Goal: Find specific page/section: Find specific page/section

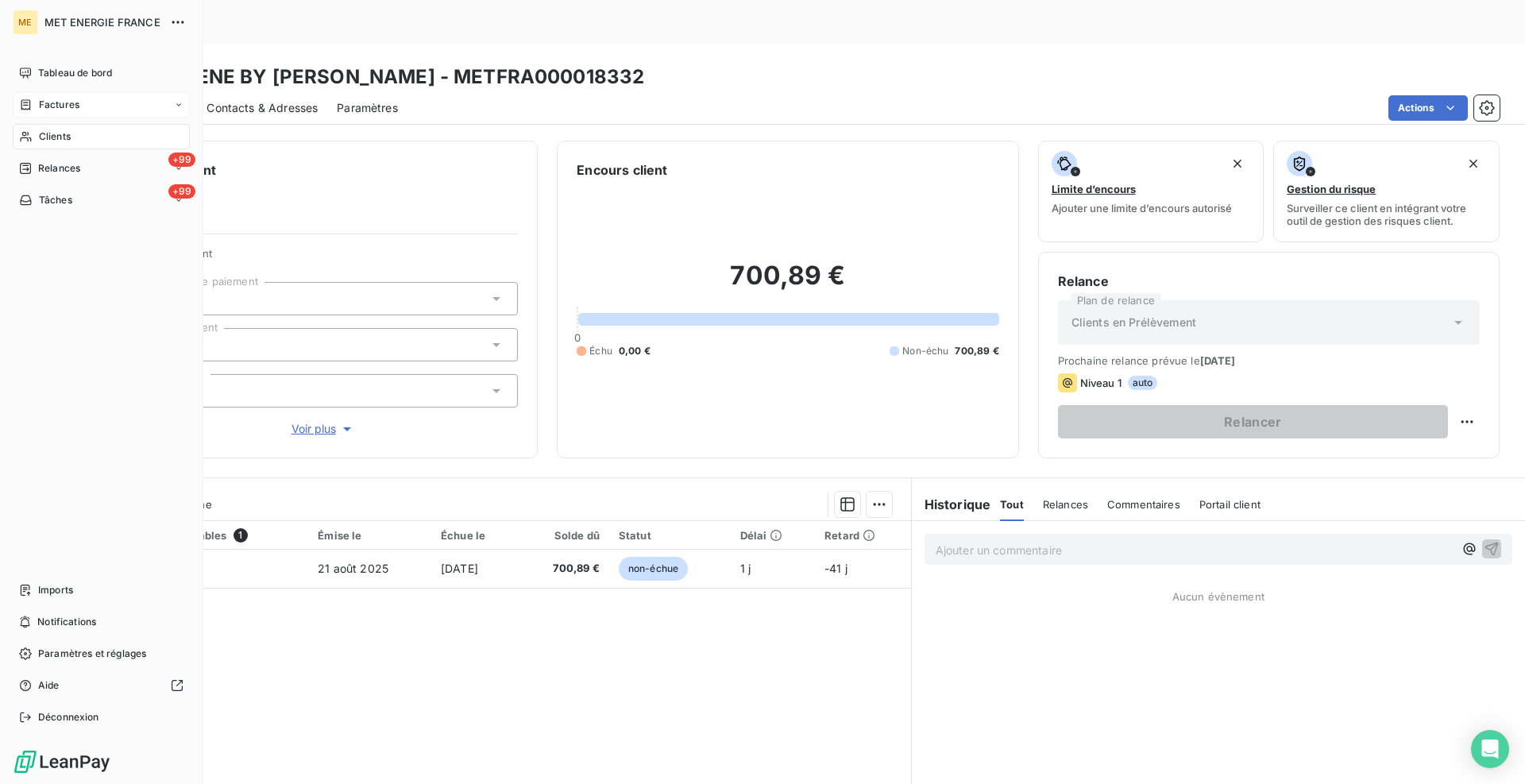
click at [64, 106] on span "Factures" at bounding box center [59, 104] width 41 height 14
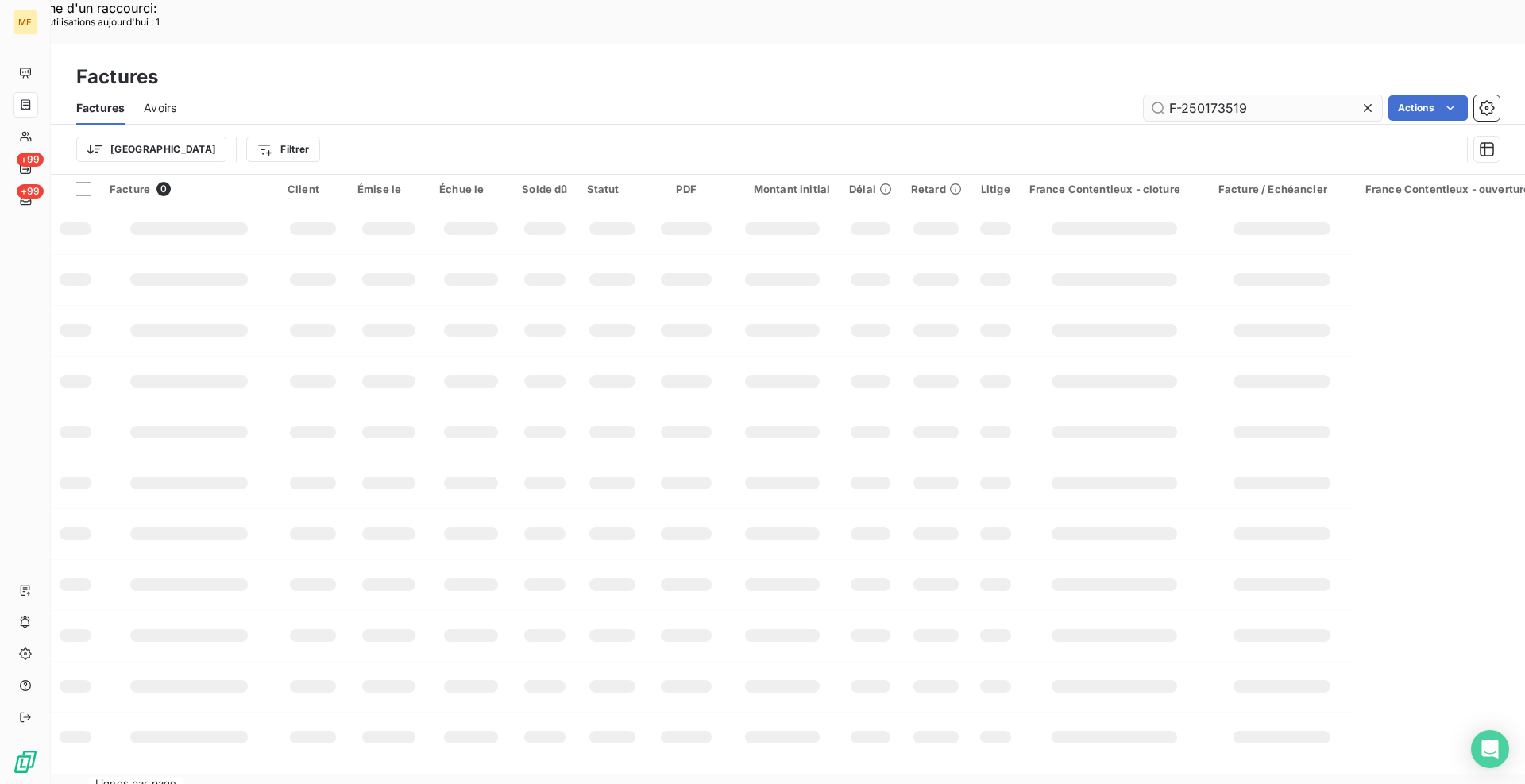
drag, startPoint x: 1251, startPoint y: 62, endPoint x: 1206, endPoint y: 69, distance: 45.5
click at [1206, 96] on input "F-250173519" at bounding box center [1263, 108] width 238 height 25
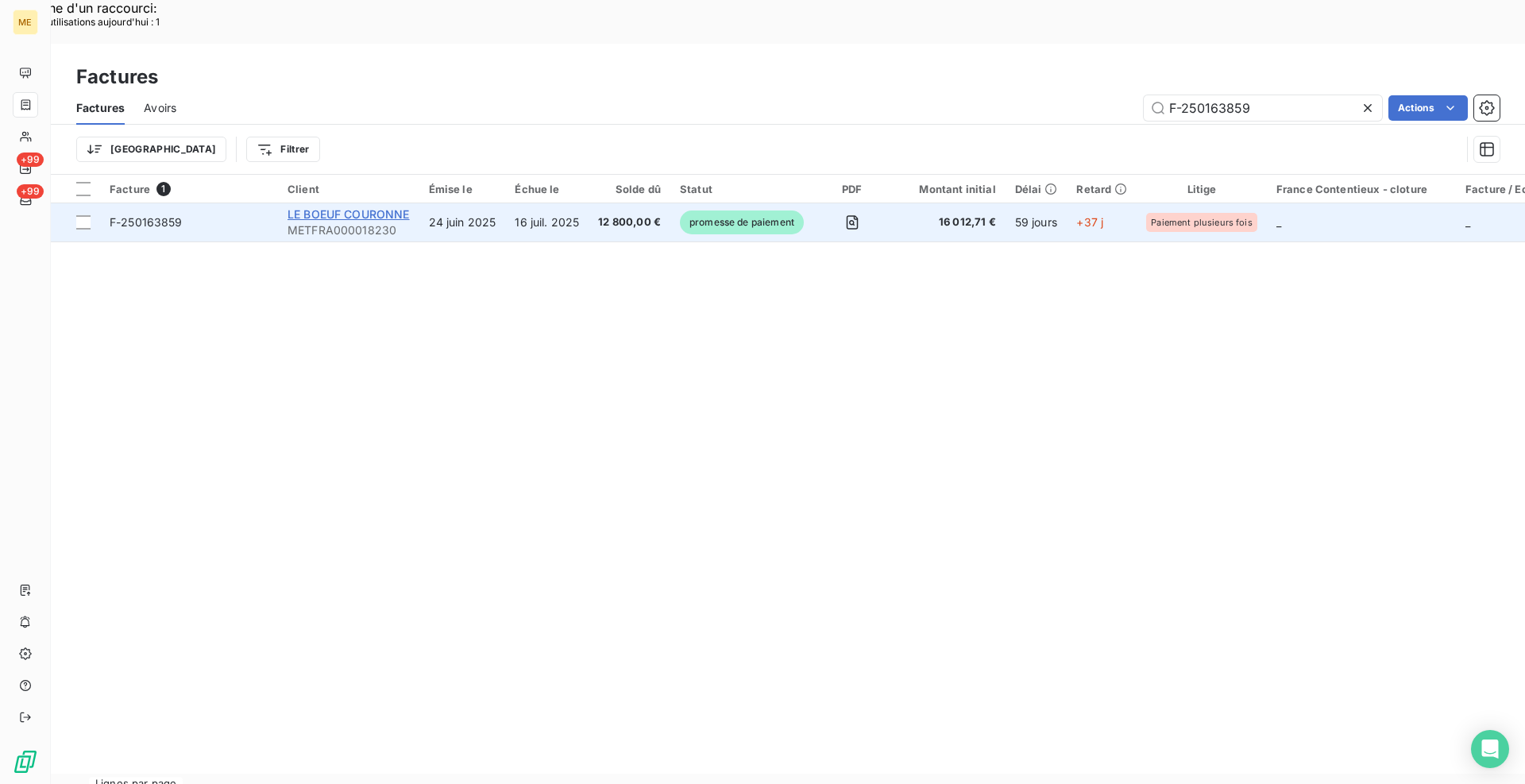
type input "F-250163859"
click at [387, 207] on span "LE BOEUF COURONNE" at bounding box center [349, 214] width 122 height 14
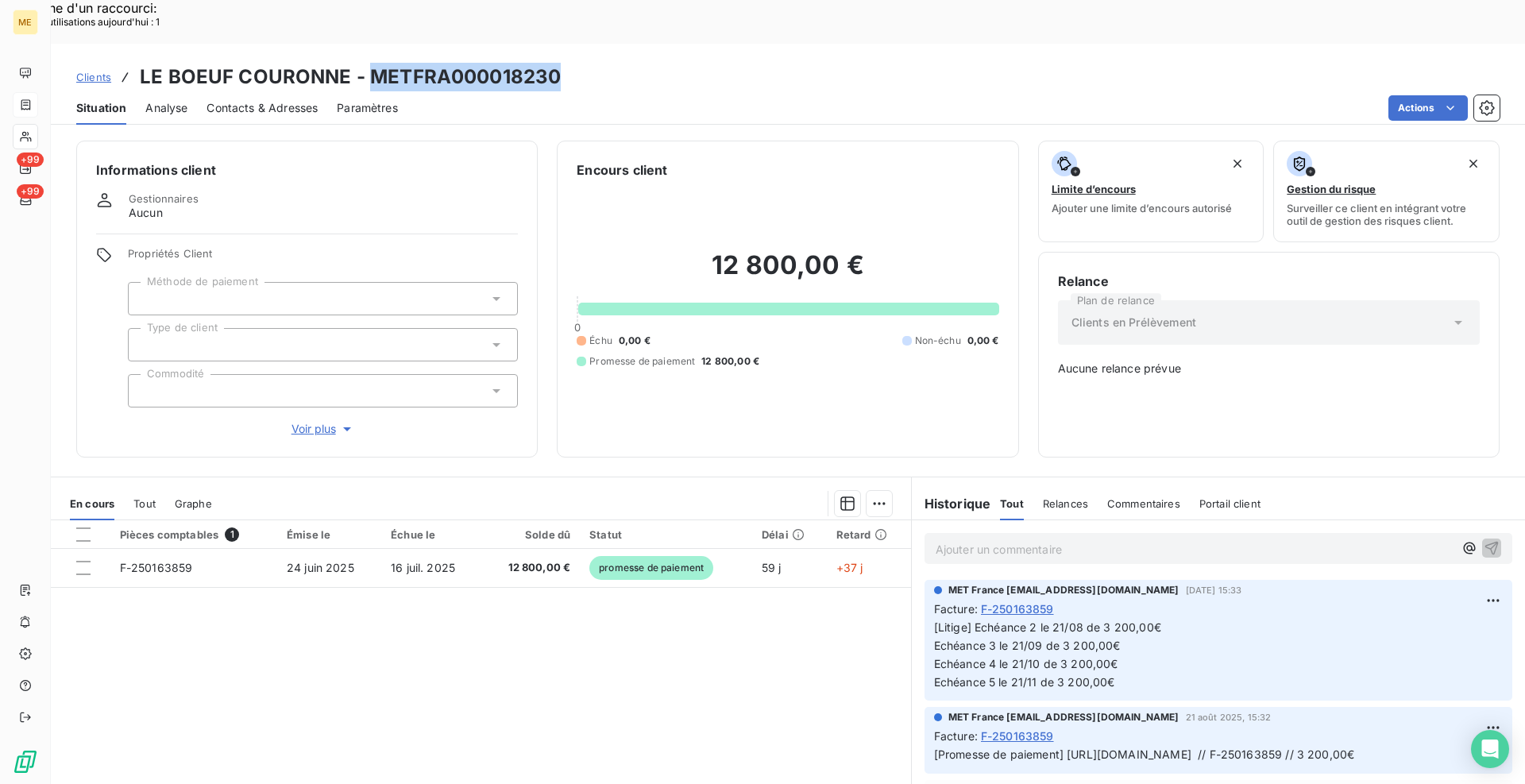
drag, startPoint x: 563, startPoint y: 28, endPoint x: 367, endPoint y: 30, distance: 196.0
click at [367, 63] on div "Clients LE BOEUF COURONNE - METFRA000018230" at bounding box center [787, 77] width 1474 height 29
copy h3 "METFRA000018230"
click at [641, 96] on div "Actions" at bounding box center [958, 108] width 1083 height 25
click at [85, 70] on span "Clients" at bounding box center [93, 76] width 35 height 13
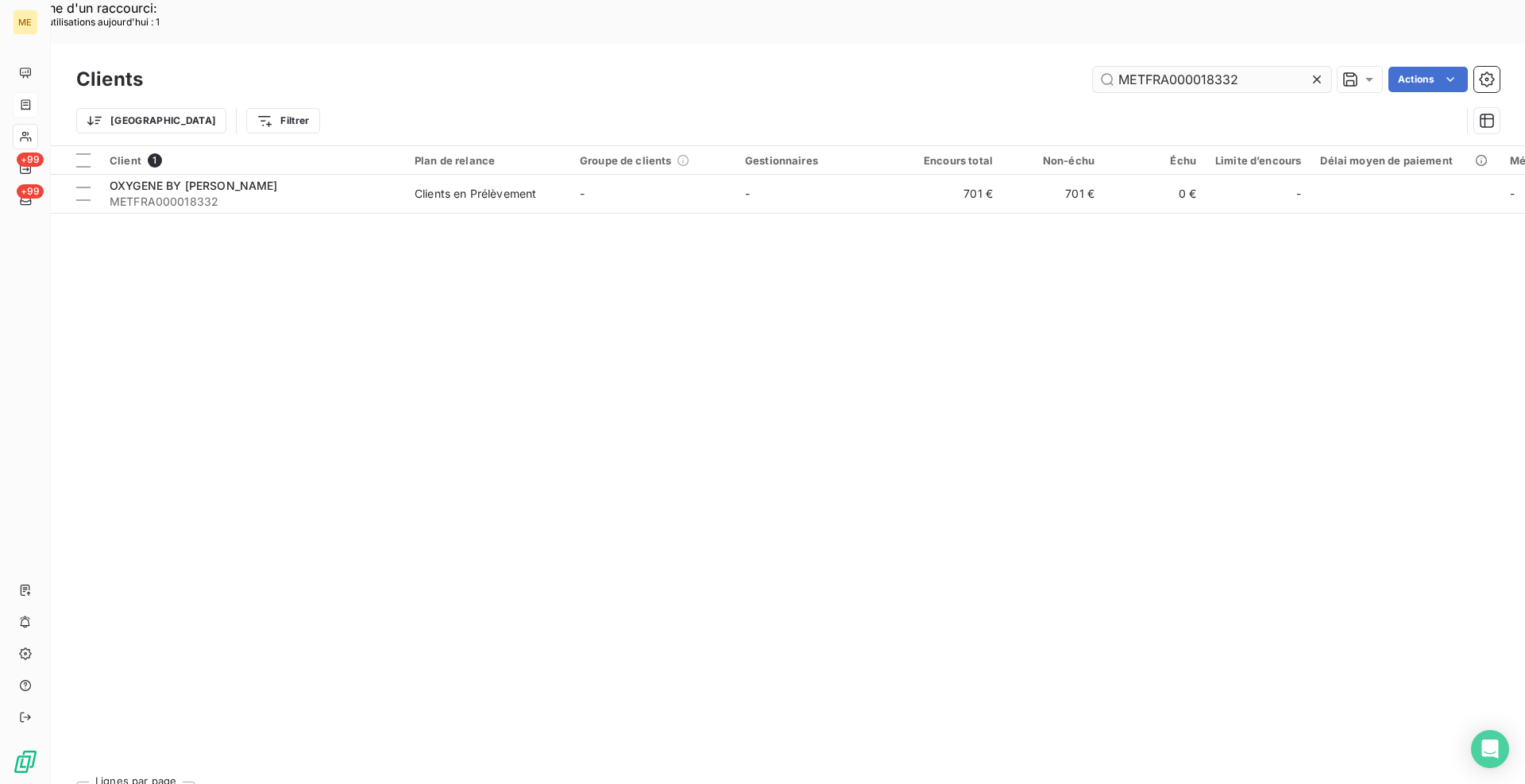
click at [1139, 67] on input "METFRA000018332" at bounding box center [1212, 80] width 238 height 25
click at [1140, 67] on input "METFRA000018332" at bounding box center [1212, 80] width 238 height 25
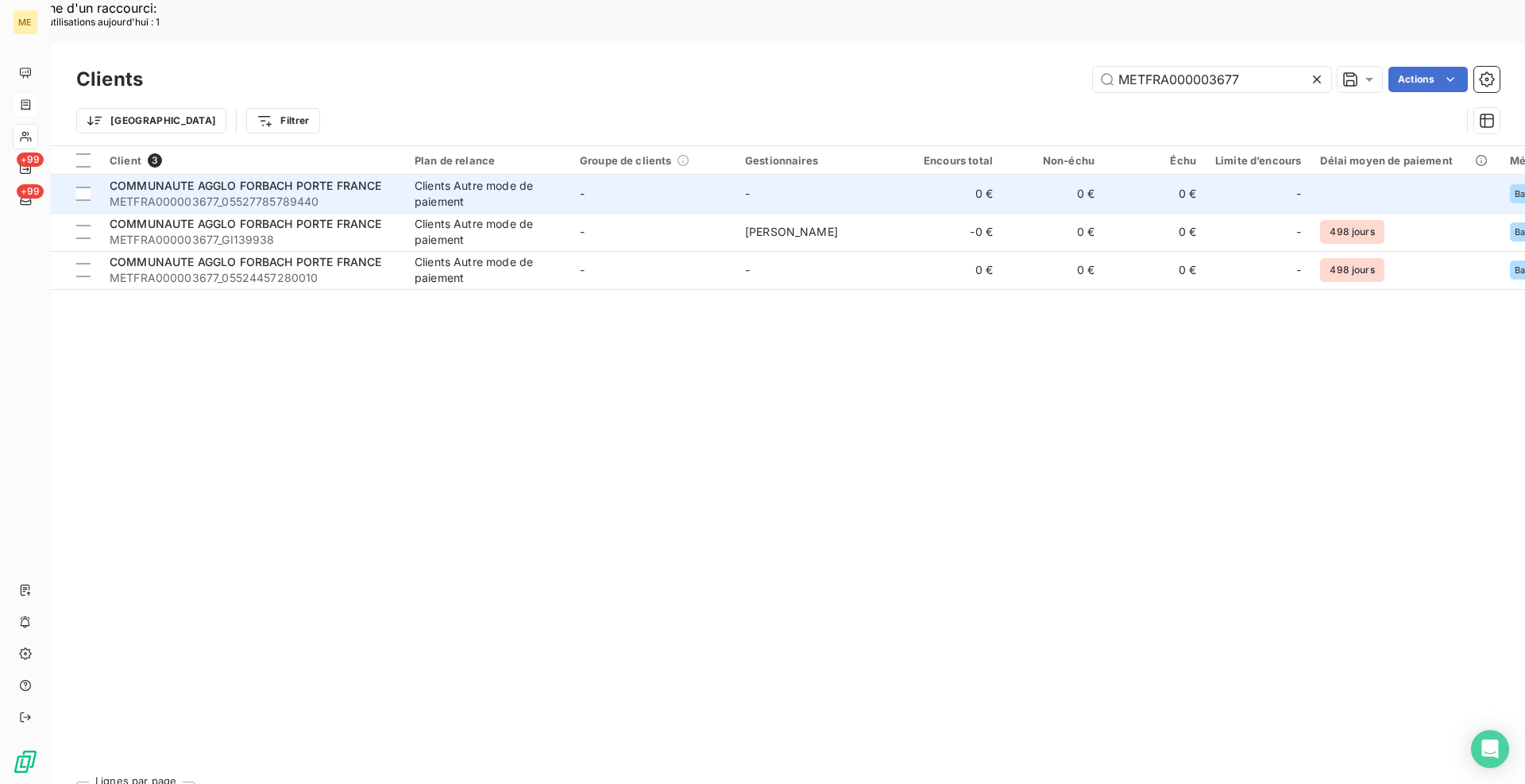
type input "METFRA000003677"
click at [327, 194] on span "METFRA000003677_05527785789440" at bounding box center [252, 202] width 286 height 16
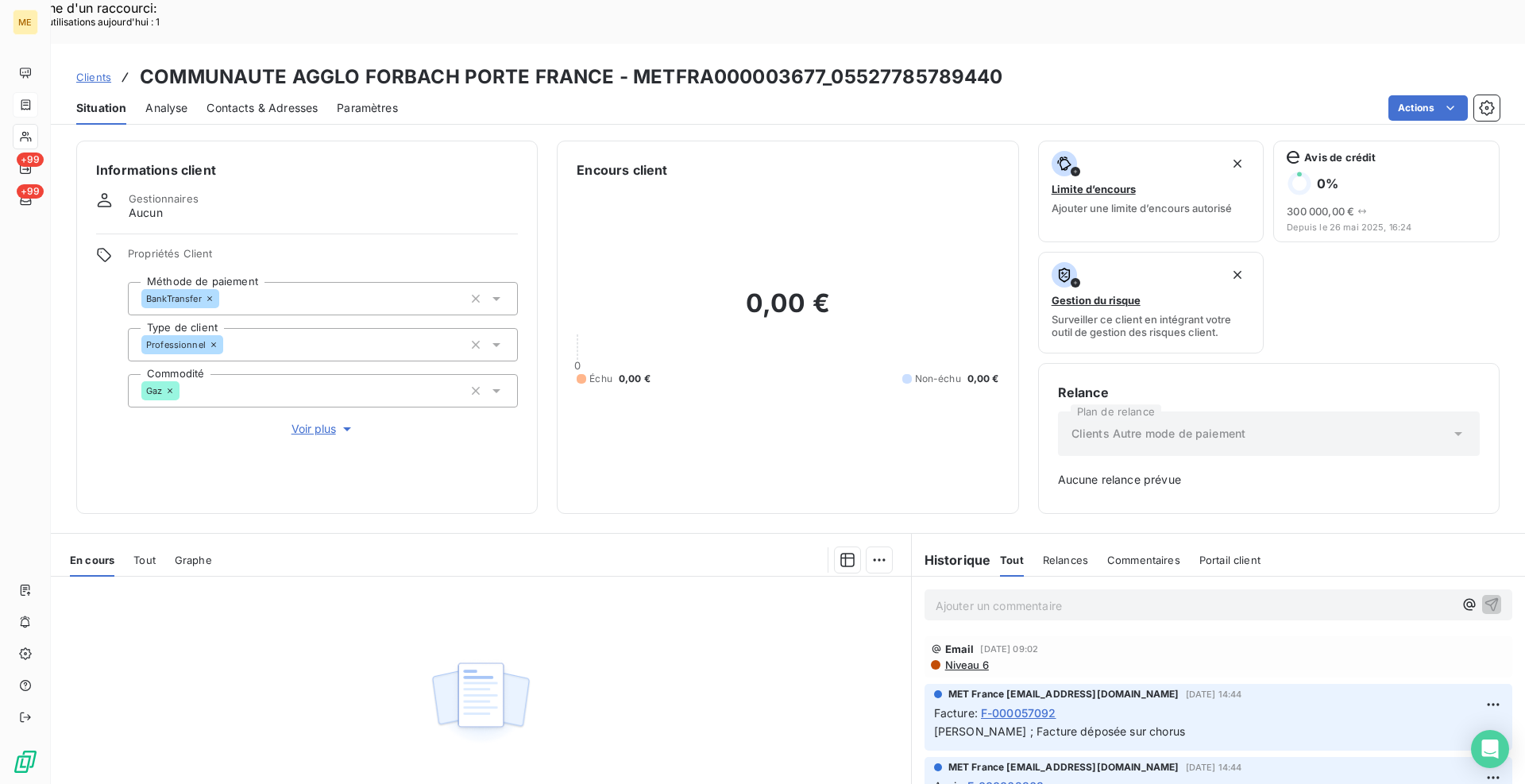
click at [103, 70] on span "Clients" at bounding box center [93, 76] width 35 height 13
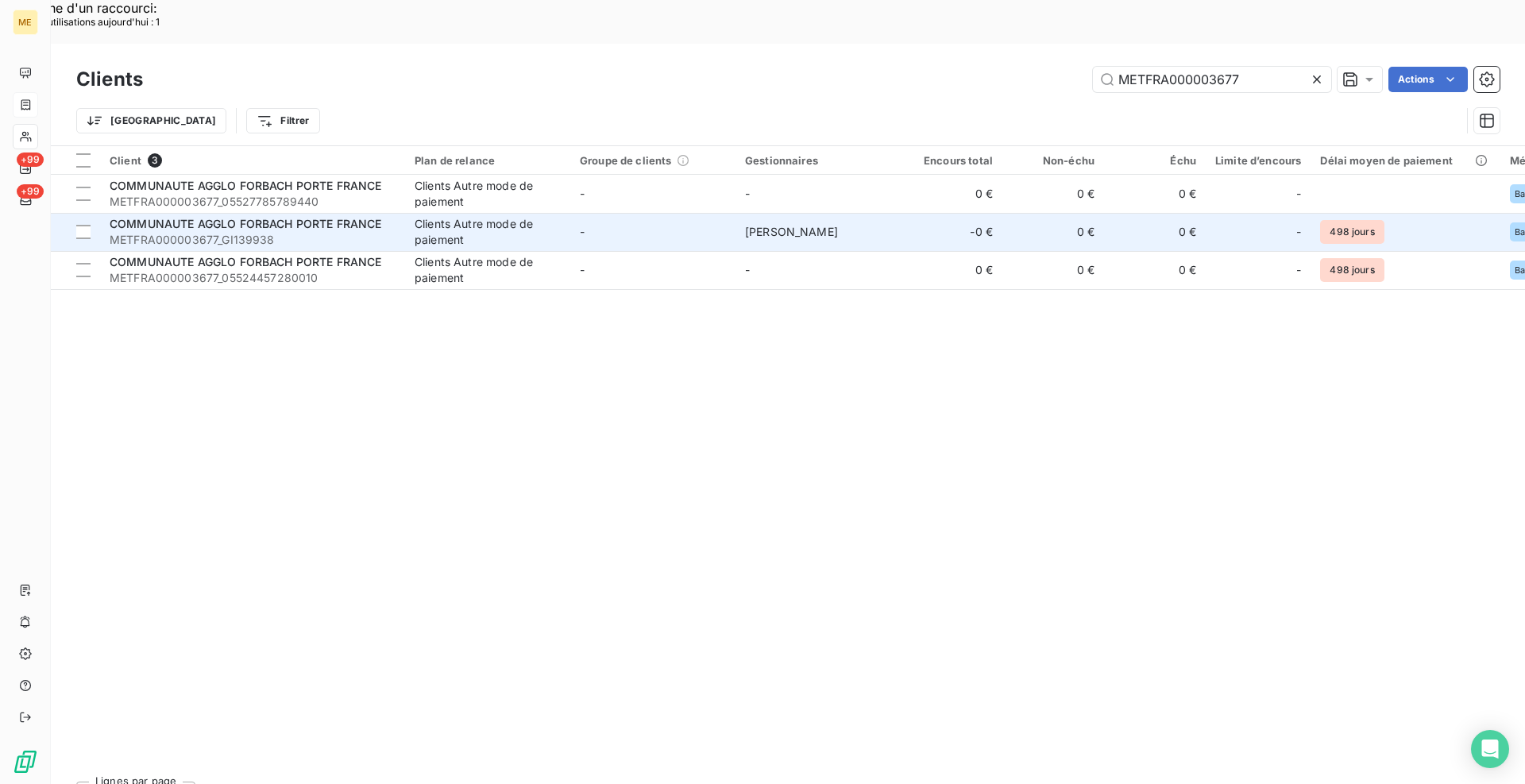
click at [257, 217] on span "COMMUNAUTE AGGLO FORBACH PORTE FRANCE" at bounding box center [246, 224] width 273 height 14
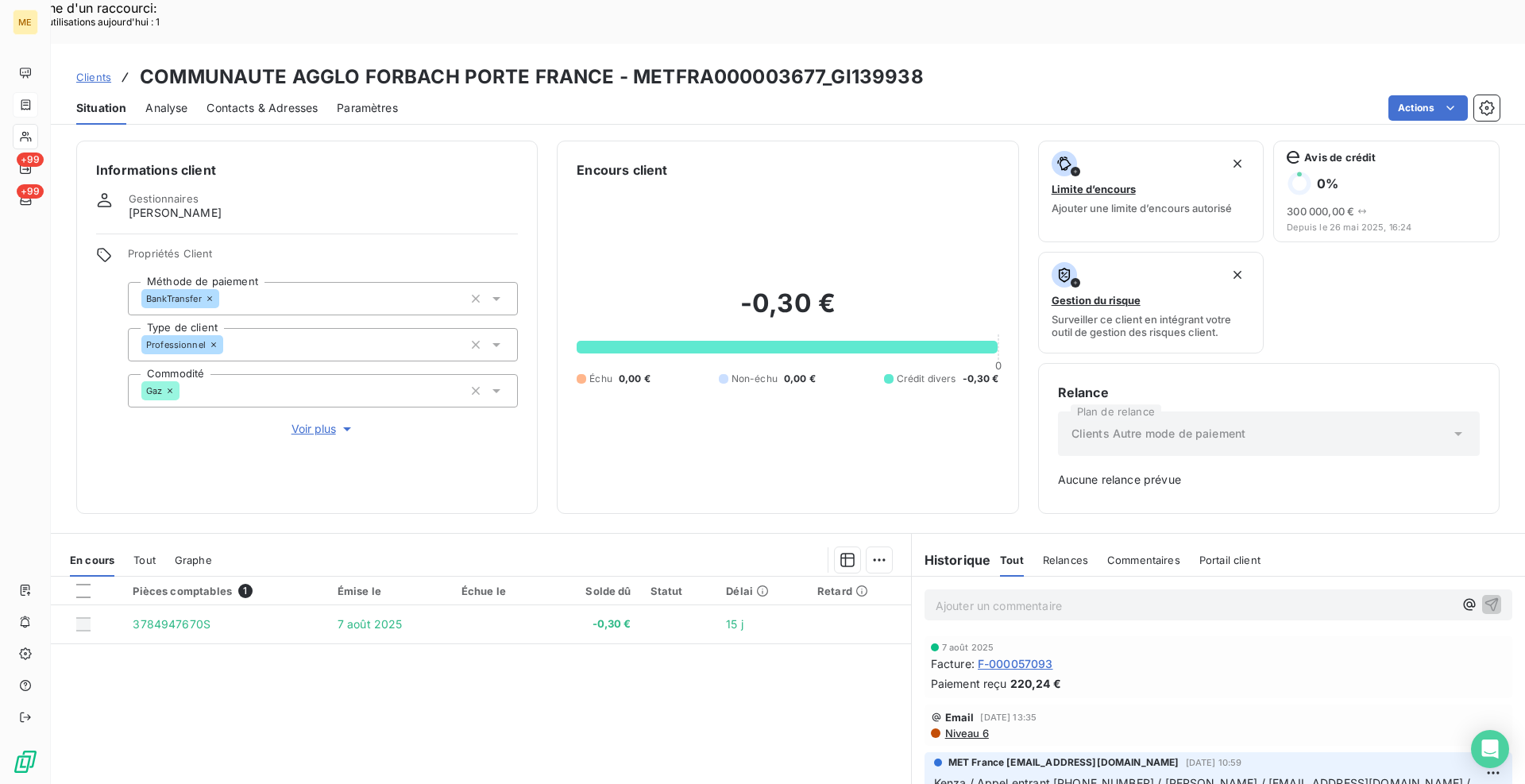
click at [96, 70] on span "Clients" at bounding box center [93, 76] width 35 height 13
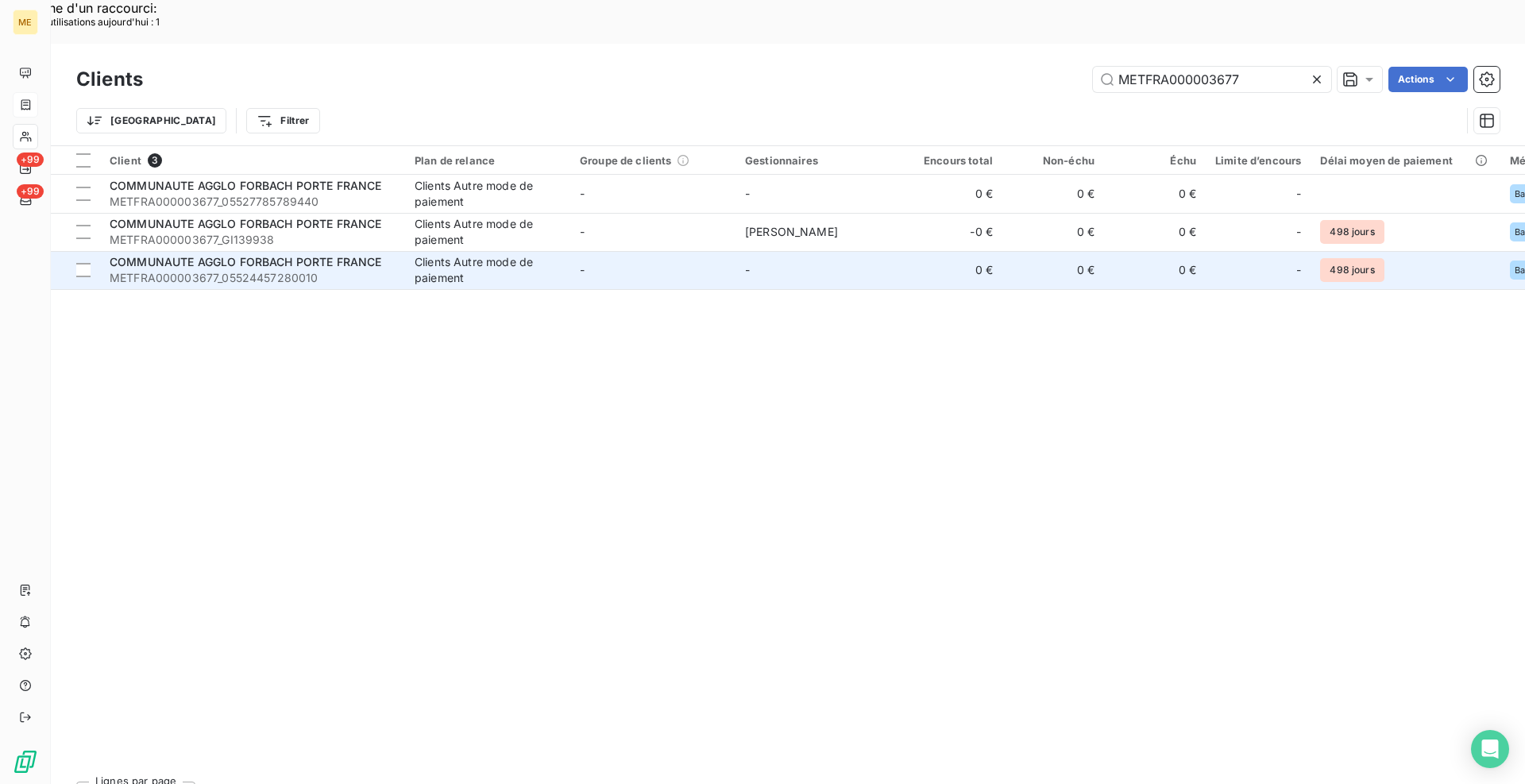
click at [210, 254] on div "COMMUNAUTE AGGLO FORBACH PORTE FRANCE" at bounding box center [252, 262] width 286 height 16
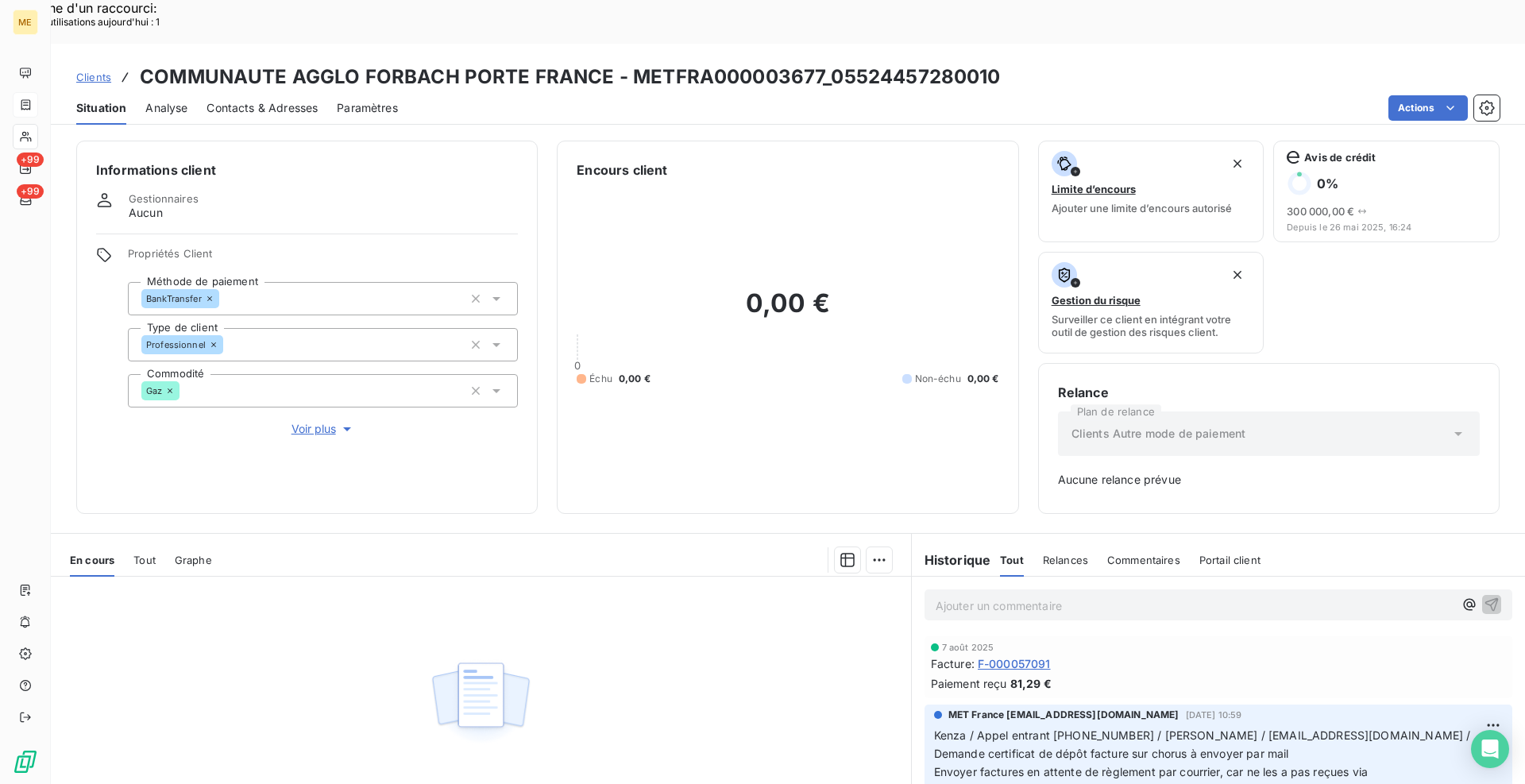
click at [100, 70] on span "Clients" at bounding box center [93, 76] width 35 height 13
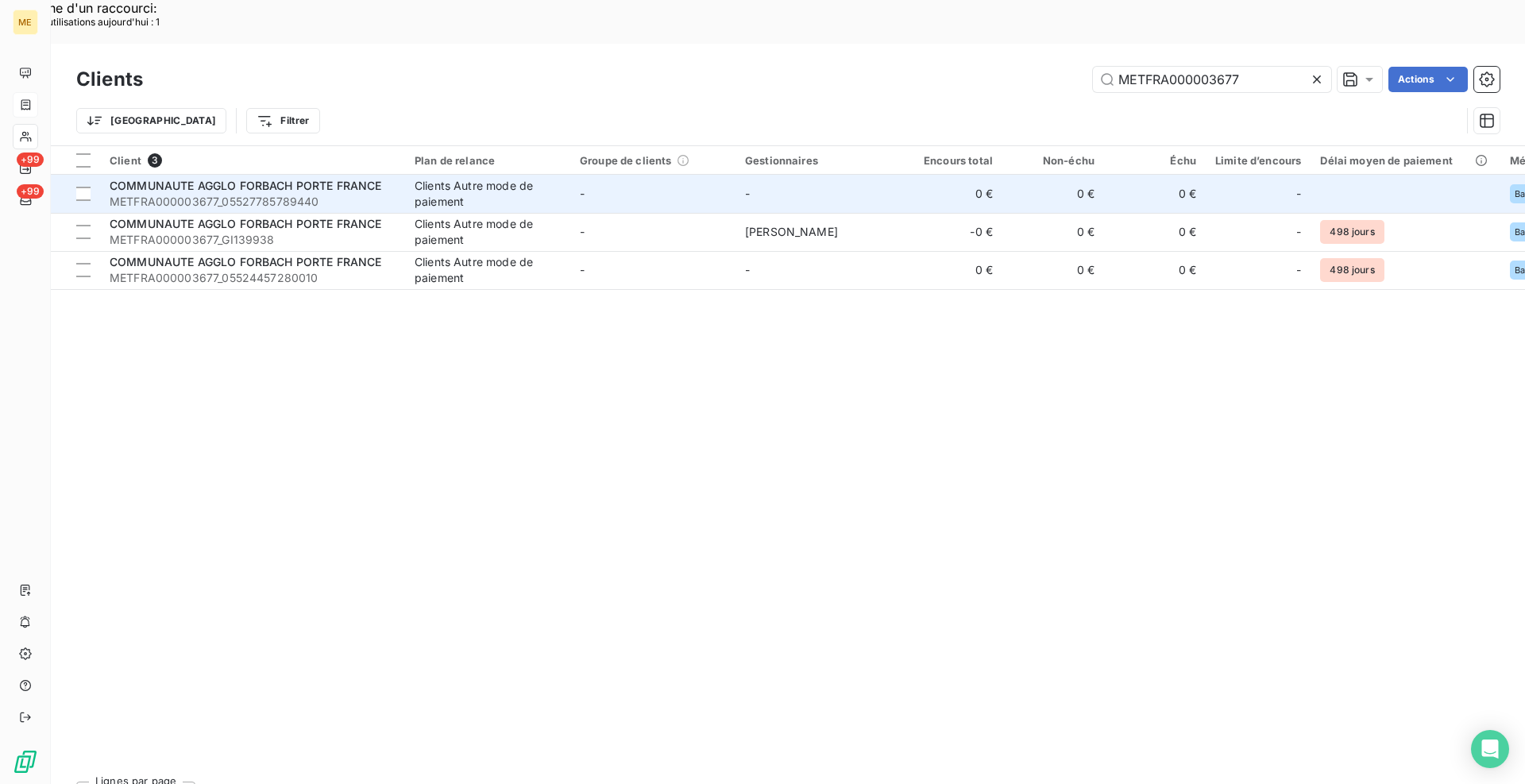
click at [378, 194] on span "METFRA000003677_05527785789440" at bounding box center [252, 202] width 286 height 16
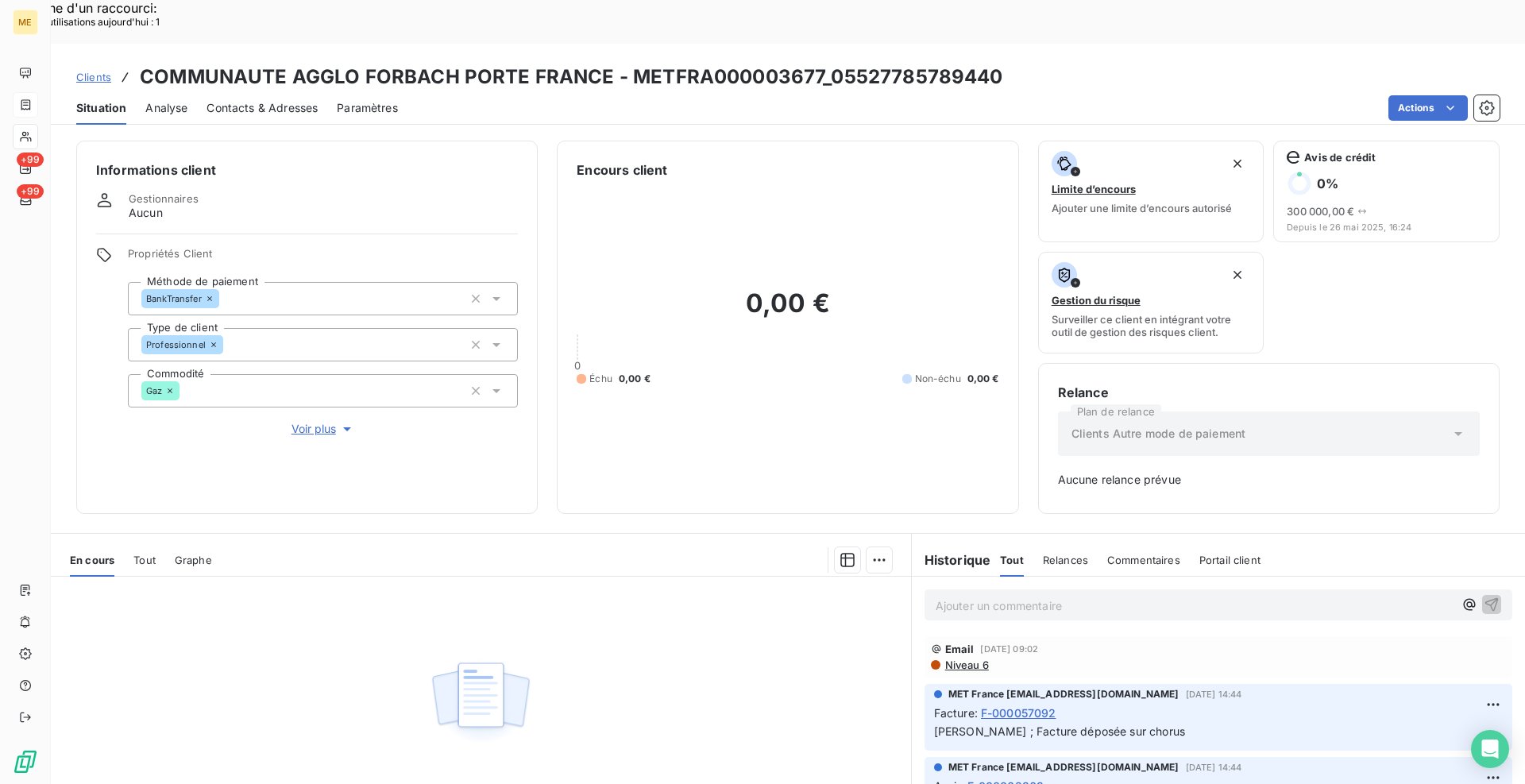
click at [100, 70] on span "Clients" at bounding box center [93, 76] width 35 height 13
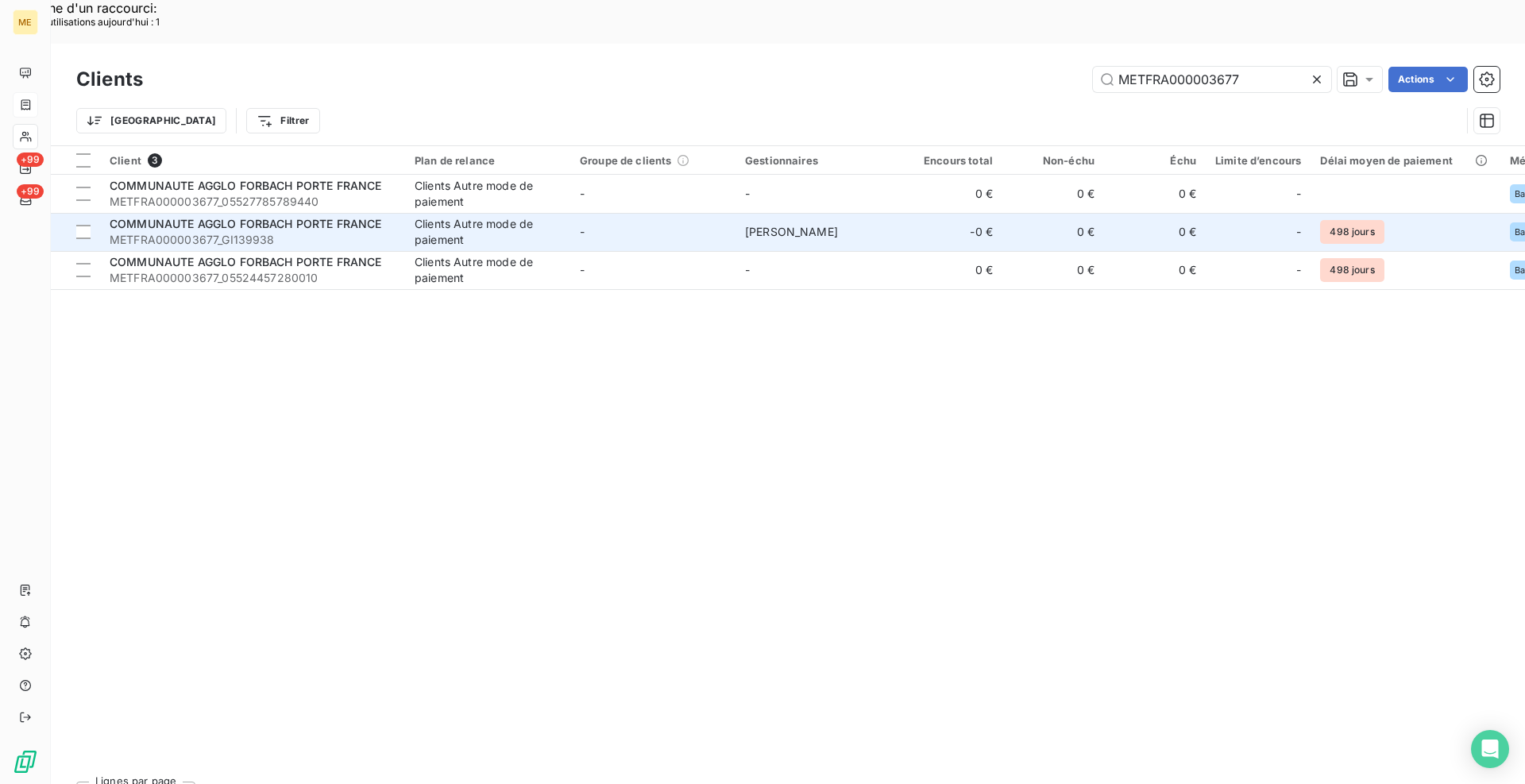
click at [215, 232] on span "METFRA000003677_GI139938" at bounding box center [252, 240] width 286 height 16
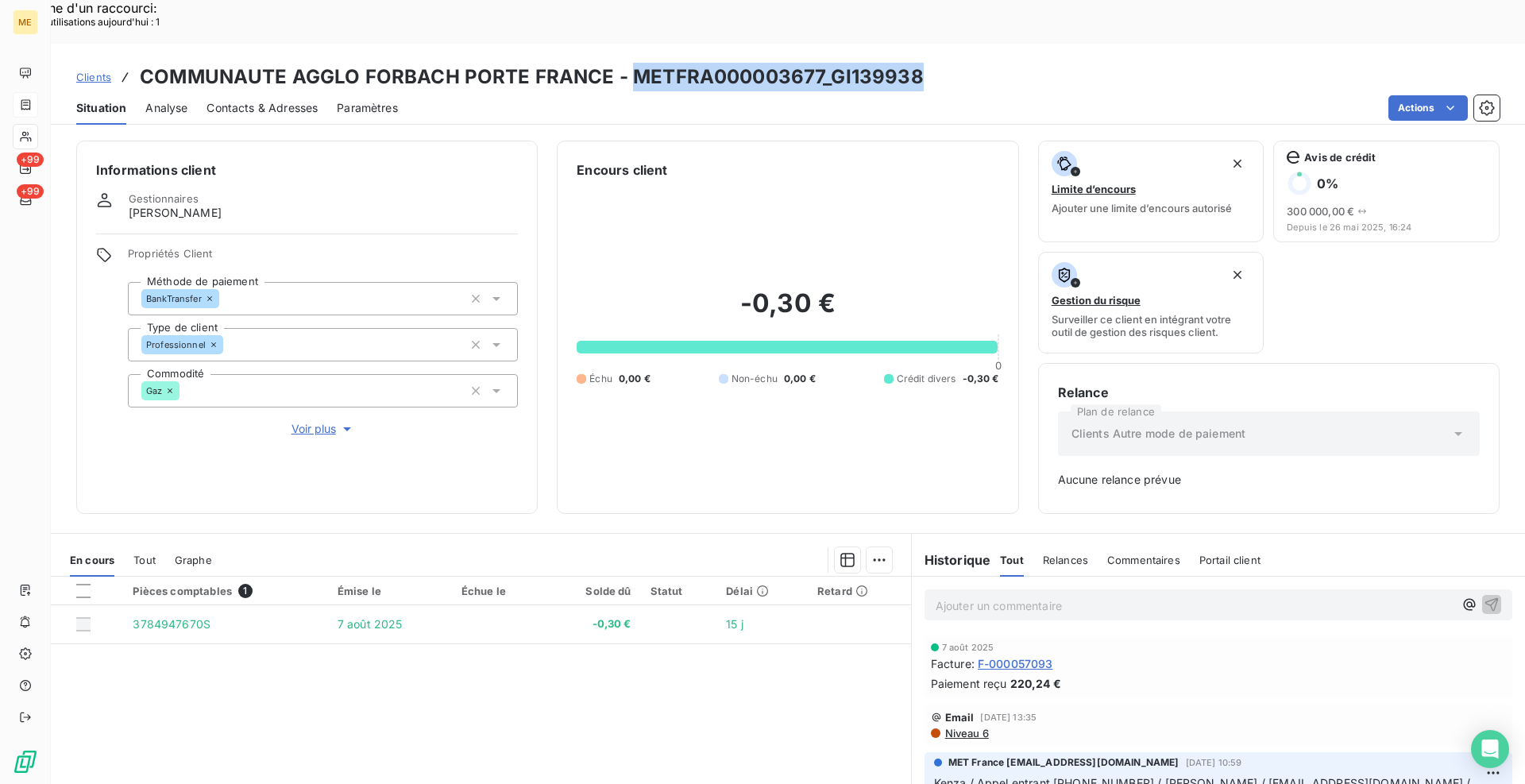
drag, startPoint x: 926, startPoint y: 31, endPoint x: 630, endPoint y: 32, distance: 296.0
click at [630, 63] on div "Clients COMMUNAUTE AGGLO FORBACH PORTE FRANCE - METFRA000003677_GI139938" at bounding box center [787, 77] width 1474 height 29
copy h3 "METFRA000003677_GI139938"
